Goal: Task Accomplishment & Management: Manage account settings

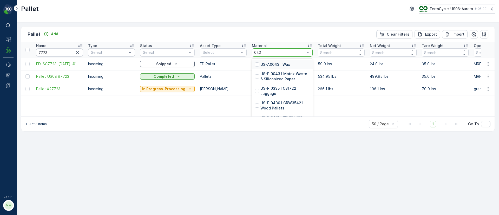
type input "0438"
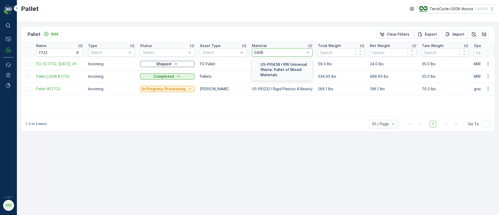
click at [276, 69] on p "US-PI0438 I RW Universal Waste: Pallet of Mixed Materials" at bounding box center [285, 70] width 49 height 16
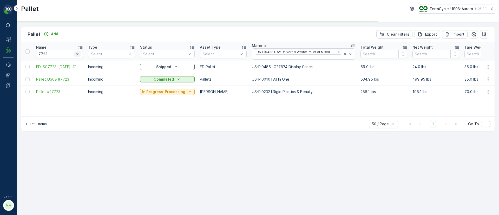
click at [77, 56] on icon "button" at bounding box center [77, 53] width 5 height 5
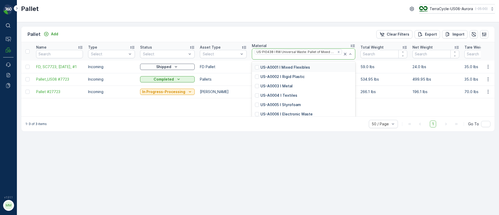
click at [323, 57] on div at bounding box center [298, 57] width 88 height 4
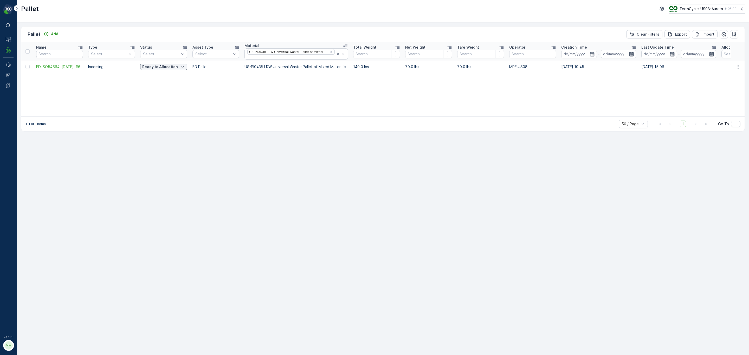
click at [59, 53] on input "text" at bounding box center [59, 54] width 47 height 8
click at [56, 52] on input "text" at bounding box center [59, 54] width 47 height 8
type input "S"
click at [44, 51] on input "S" at bounding box center [59, 54] width 47 height 8
type input "S0"
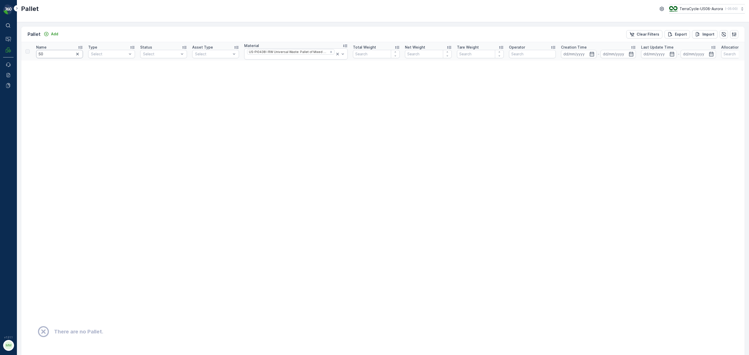
click at [49, 51] on input "S0" at bounding box center [59, 54] width 47 height 8
type input "S062428"
click at [329, 51] on icon "Remove US-PI0438 I RW Universal Waste: Pallet of Mixed Materials" at bounding box center [331, 52] width 4 height 4
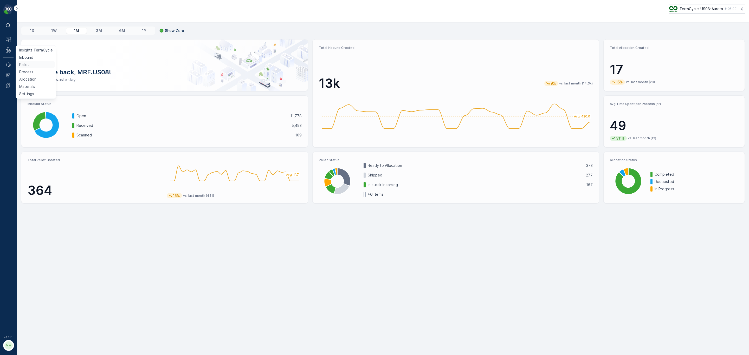
click at [22, 66] on p "Pallet" at bounding box center [24, 64] width 10 height 5
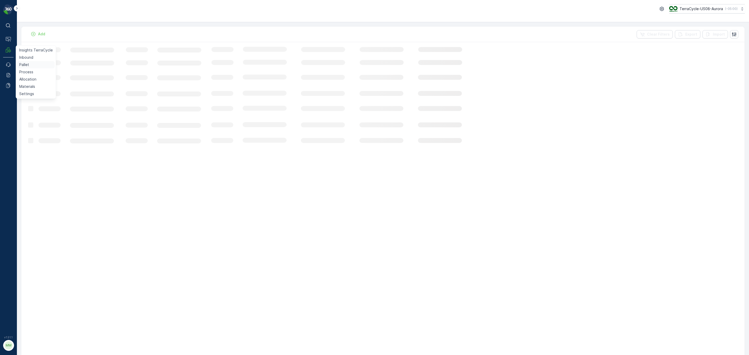
click at [24, 66] on p "Pallet" at bounding box center [24, 64] width 10 height 5
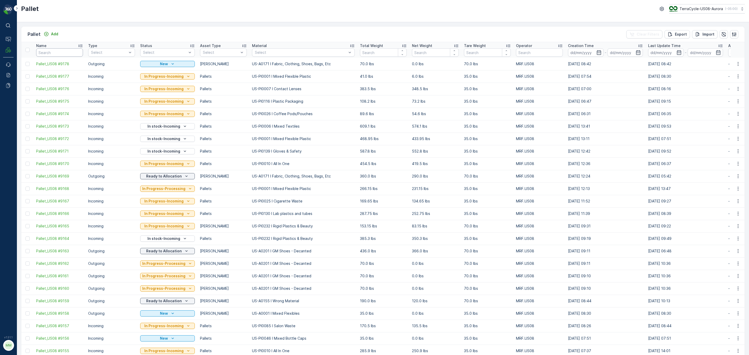
click at [51, 53] on input "text" at bounding box center [59, 52] width 47 height 8
type input "62428"
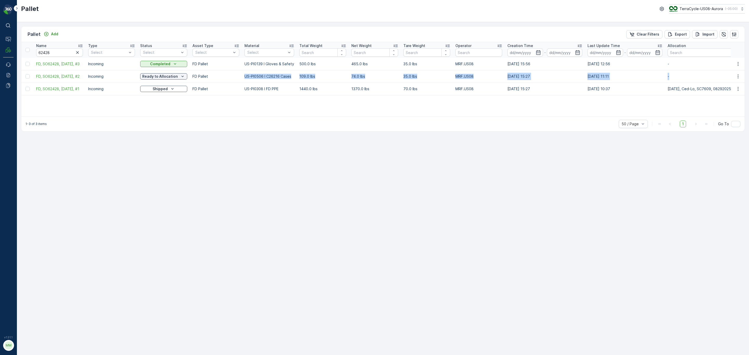
drag, startPoint x: 238, startPoint y: 78, endPoint x: 675, endPoint y: 76, distance: 436.6
click at [675, 76] on tr "FD, SO62428, 8/29/25, #2 Incoming Ready to Allocation FD Pallet US-PI0506 I C26…" at bounding box center [492, 76] width 942 height 12
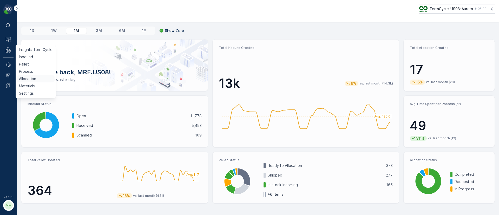
click at [27, 79] on p "Allocation" at bounding box center [27, 78] width 17 height 5
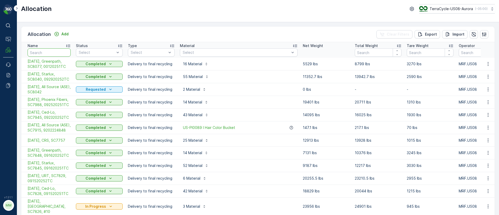
click at [44, 53] on input "text" at bounding box center [49, 52] width 43 height 8
type input "temp"
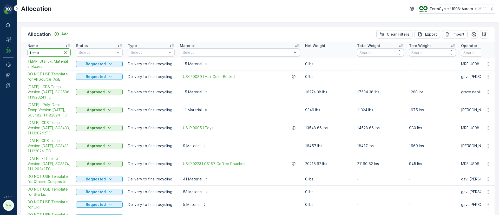
drag, startPoint x: 51, startPoint y: 52, endPoint x: 0, endPoint y: 50, distance: 51.0
click at [0, 55] on div "⌘B Operations MRF Events Reports Documents v 1.51.1 MM MRF.US08 Allocation Terr…" at bounding box center [249, 107] width 499 height 215
type input "cedlo"
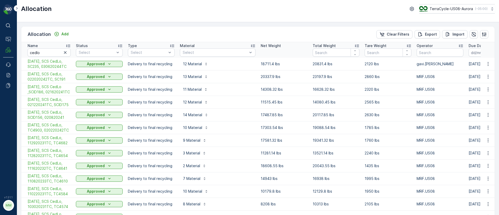
scroll to position [206, 0]
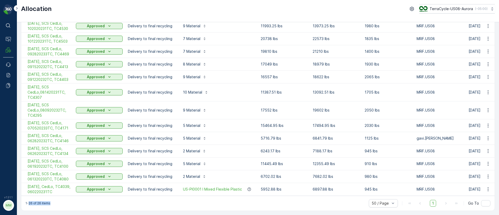
drag, startPoint x: 29, startPoint y: 204, endPoint x: 75, endPoint y: 202, distance: 46.6
click at [75, 202] on div "1-26 of 26 items 50 / Page 1 Go To" at bounding box center [258, 203] width 474 height 15
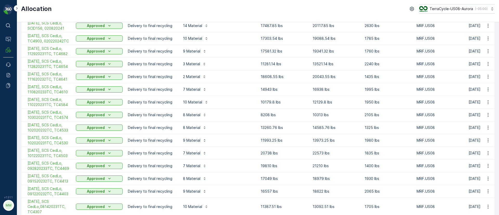
scroll to position [0, 0]
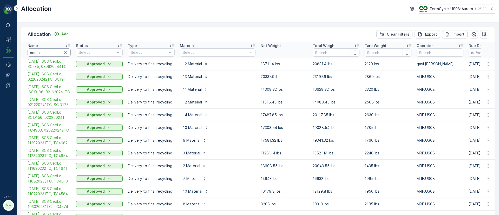
click at [41, 52] on input "cedlo" at bounding box center [49, 52] width 43 height 8
click at [44, 54] on input "cedlo" at bounding box center [49, 52] width 43 height 8
drag, startPoint x: 37, startPoint y: 53, endPoint x: 17, endPoint y: 54, distance: 20.3
click at [17, 54] on div "Allocation Add Clear Filters Export Import Name cedlo Status Select Type Select…" at bounding box center [258, 118] width 482 height 193
click at [43, 52] on input "text" at bounding box center [49, 52] width 43 height 8
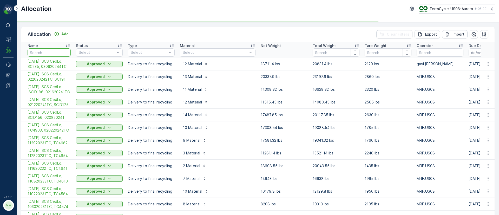
click at [51, 51] on input "text" at bounding box center [49, 52] width 43 height 8
click at [52, 51] on input "text" at bounding box center [49, 52] width 43 height 8
type input "Ced"
drag, startPoint x: 41, startPoint y: 52, endPoint x: 22, endPoint y: 51, distance: 19.5
click at [22, 51] on th "Name Ced" at bounding box center [47, 50] width 52 height 16
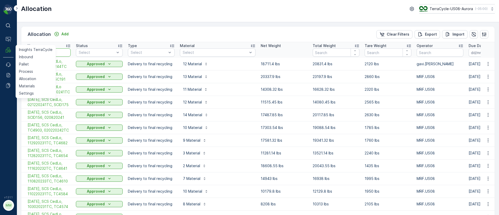
click at [82, 23] on div "Allocation Add Clear Filters Export Import Name Status Select Type Select Mater…" at bounding box center [258, 118] width 482 height 193
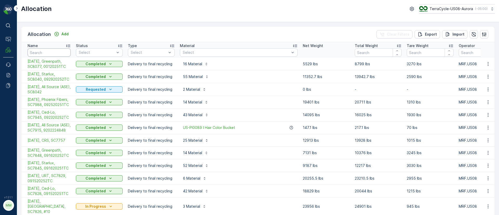
click at [35, 52] on input "text" at bounding box center [49, 52] width 43 height 8
type input "Ced"
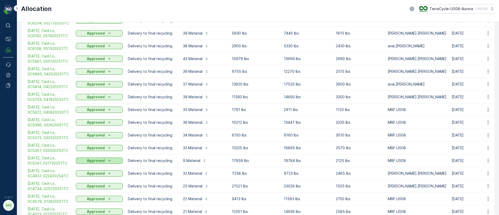
scroll to position [351, 0]
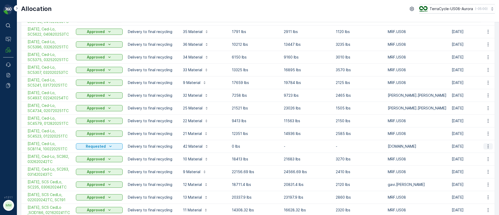
click at [488, 149] on icon "button" at bounding box center [488, 146] width 5 height 5
click at [475, 166] on span "Edit Allocation" at bounding box center [472, 166] width 25 height 5
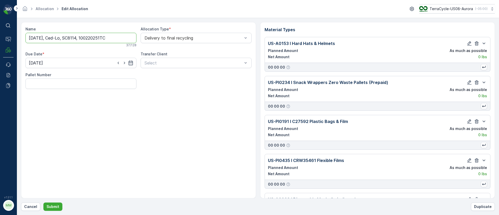
click at [40, 37] on input "10/03/25, Ced-Lo, SC8114, 100220251TC" at bounding box center [80, 38] width 111 height 10
type input "[DATE], Ced-Lo, SC8114, 100220251TC"
click at [131, 62] on icon "button" at bounding box center [130, 63] width 5 height 5
click at [44, 108] on div "6" at bounding box center [44, 106] width 8 height 8
type input "[DATE]"
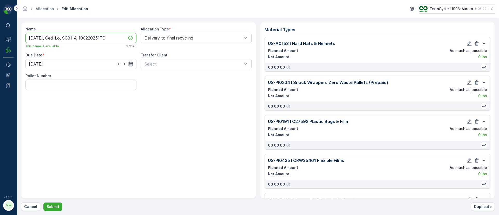
drag, startPoint x: 113, startPoint y: 38, endPoint x: 1, endPoint y: 38, distance: 112.1
click at [1, 38] on div "⌘B Operations MRF Events Reports Documents v 1.51.1 MM MRF.US08 Allocation Edit…" at bounding box center [249, 107] width 499 height 215
click at [55, 206] on p "Submit" at bounding box center [53, 206] width 13 height 5
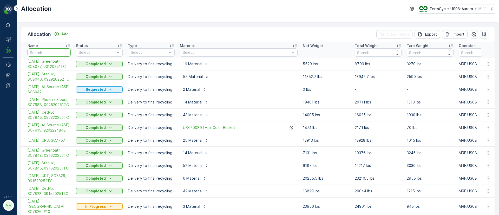
click at [36, 54] on input "text" at bounding box center [49, 52] width 43 height 8
type input "sc8114"
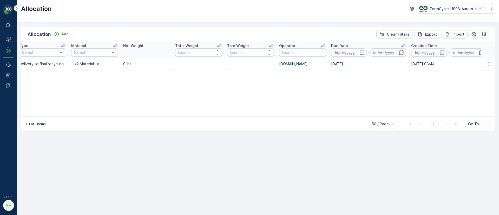
drag, startPoint x: 379, startPoint y: 62, endPoint x: 502, endPoint y: 62, distance: 122.5
click at [499, 62] on html "⌘B Operations MRF Events Reports Documents v 1.51.1 MM MRF.US08 Allocation Terr…" at bounding box center [249, 107] width 499 height 215
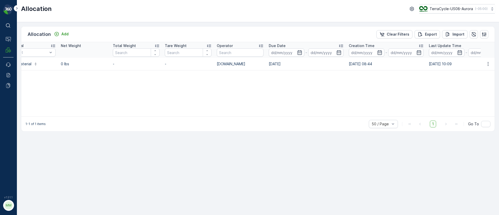
click at [406, 85] on div "Name sc8114 Status Select Type Select Material Select Net Weight Total Weight T…" at bounding box center [258, 79] width 474 height 74
drag, startPoint x: 404, startPoint y: 69, endPoint x: 487, endPoint y: 63, distance: 82.7
click at [487, 63] on tr "[DATE], Ced-Lo, SC8114, 100220251TC Requested Delivery to final recycling 42 Ma…" at bounding box center [211, 64] width 722 height 13
click at [455, 77] on div "Name sc8114 Status Select Type Select Material Select Net Weight Total Weight T…" at bounding box center [258, 79] width 474 height 74
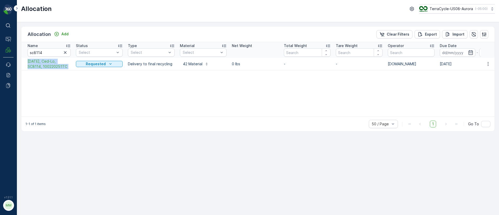
drag, startPoint x: 33, startPoint y: 61, endPoint x: 75, endPoint y: 64, distance: 42.3
click at [75, 64] on tr "[DATE], Ced-Lo, SC8114, 100220251TC Requested Delivery to final recycling 42 Ma…" at bounding box center [382, 64] width 722 height 13
drag, startPoint x: 47, startPoint y: 50, endPoint x: 24, endPoint y: 51, distance: 22.4
click at [24, 51] on th "Name sc8114" at bounding box center [47, 50] width 52 height 16
type input "ce"
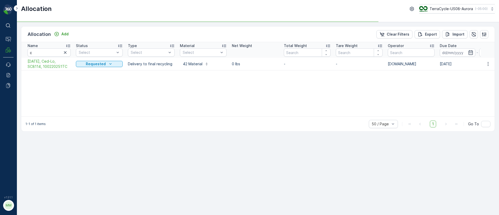
type input "ce"
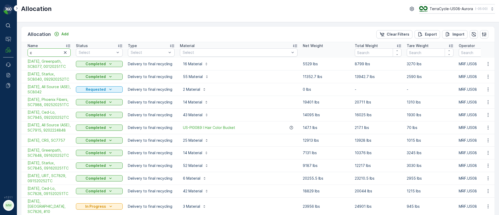
drag, startPoint x: 56, startPoint y: 50, endPoint x: 0, endPoint y: 40, distance: 56.7
click at [0, 50] on div "⌘B Operations MRF Events Reports Documents v 1.51.1 MM MRF.US08 Allocation Terr…" at bounding box center [249, 107] width 499 height 215
type input "temp"
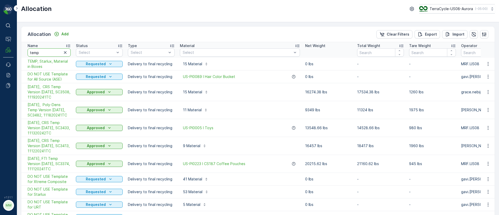
drag, startPoint x: 51, startPoint y: 52, endPoint x: 0, endPoint y: 50, distance: 50.7
click at [0, 53] on div "⌘B Operations MRF Events Reports Documents v 1.51.1 MM MRF.US08 Allocation Terr…" at bounding box center [249, 107] width 499 height 215
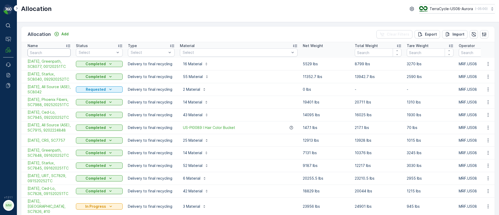
click at [38, 50] on input "text" at bounding box center [49, 52] width 43 height 8
type input "temp"
